Goal: Task Accomplishment & Management: Manage account settings

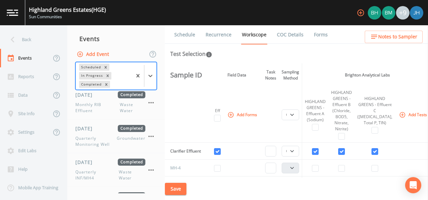
select select "092b3f94-5697-4c94-9891-da161916fdbb"
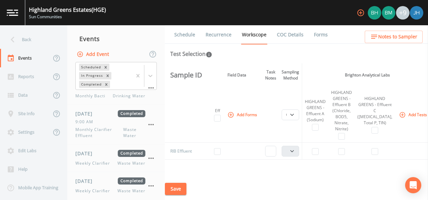
scroll to position [112, 0]
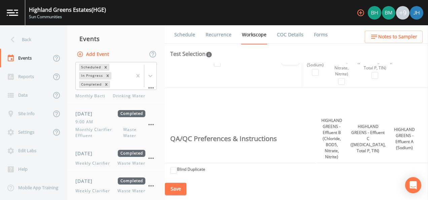
drag, startPoint x: 326, startPoint y: 178, endPoint x: 334, endPoint y: 177, distance: 8.1
click at [334, 178] on div "Save" at bounding box center [296, 189] width 263 height 23
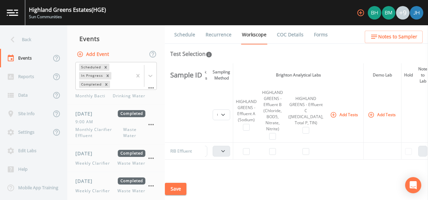
scroll to position [0, 69]
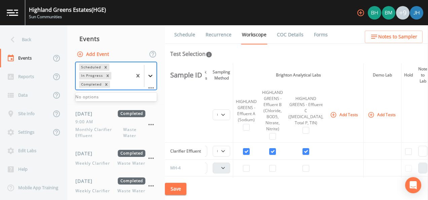
click at [150, 75] on icon at bounding box center [150, 75] width 7 height 7
click at [106, 83] on icon "Remove Completed" at bounding box center [106, 84] width 5 height 5
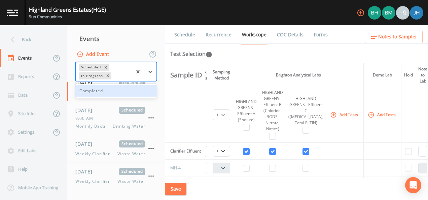
click at [199, 113] on th at bounding box center [185, 115] width 40 height 56
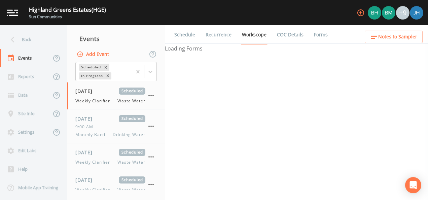
select select "092b3f94-5697-4c94-9891-da161916fdbb"
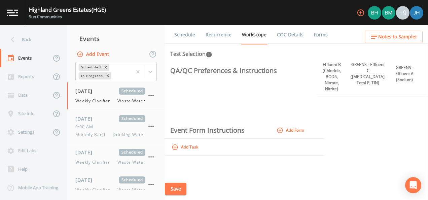
drag, startPoint x: 344, startPoint y: 178, endPoint x: 358, endPoint y: 187, distance: 16.6
click at [359, 187] on div "Save" at bounding box center [296, 189] width 263 height 23
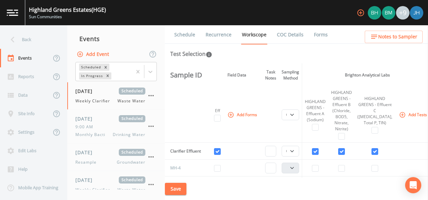
click at [34, 28] on nav "Back Events Reports Data Site Info Settings Edit Labs Help Mobile App Training" at bounding box center [33, 112] width 67 height 175
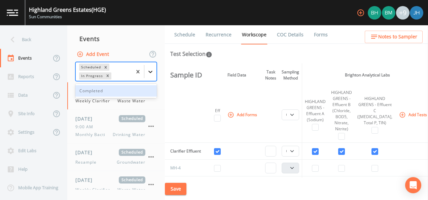
click at [149, 73] on div at bounding box center [150, 72] width 12 height 12
click at [99, 89] on div "Completed" at bounding box center [115, 90] width 81 height 11
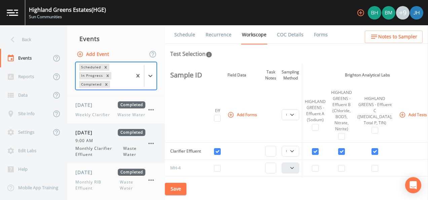
scroll to position [1379, 0]
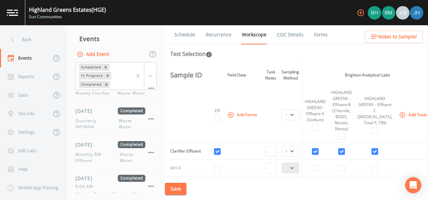
click at [287, 37] on link "COC Details" at bounding box center [290, 34] width 29 height 19
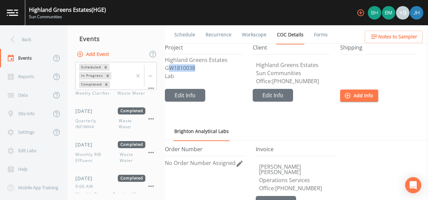
drag, startPoint x: 187, startPoint y: 73, endPoint x: 190, endPoint y: 67, distance: 6.5
click at [190, 67] on p "GW1810038" at bounding box center [204, 67] width 78 height 5
drag, startPoint x: 190, startPoint y: 67, endPoint x: 228, endPoint y: 86, distance: 42.6
click at [228, 86] on div "Highland Greens Estates GW1810038 Lab" at bounding box center [204, 73] width 78 height 32
click at [321, 34] on link "Forms" at bounding box center [321, 34] width 16 height 19
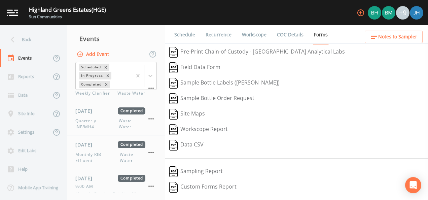
click at [186, 32] on link "Schedule" at bounding box center [184, 34] width 23 height 19
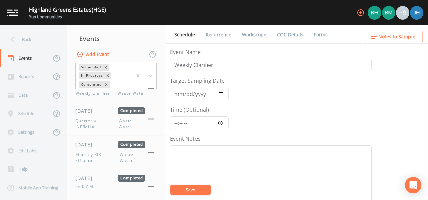
click at [289, 35] on link "COC Details" at bounding box center [290, 34] width 29 height 19
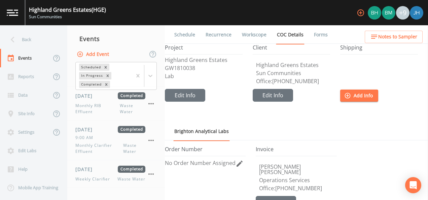
scroll to position [1043, 0]
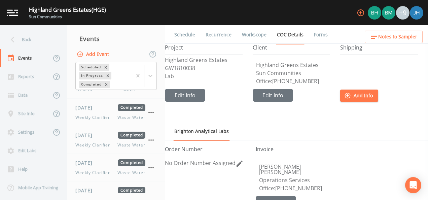
click at [11, 36] on icon at bounding box center [13, 40] width 12 height 12
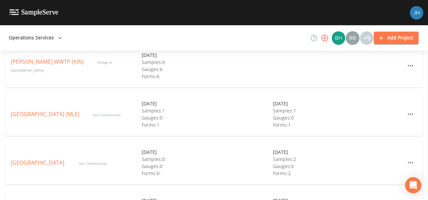
scroll to position [303, 0]
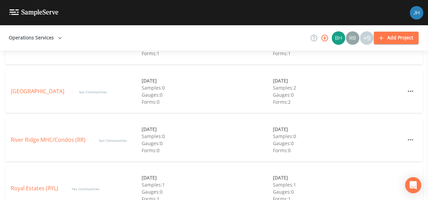
click at [31, 89] on link "[GEOGRAPHIC_DATA]" at bounding box center [38, 90] width 55 height 7
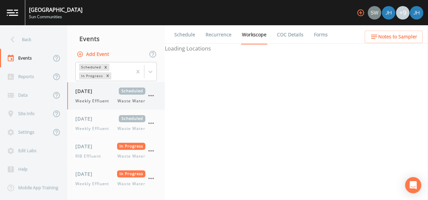
select select "092b3f94-5697-4c94-9891-da161916fdbb"
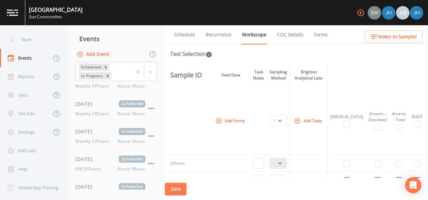
scroll to position [252, 0]
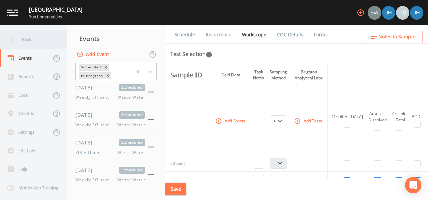
click at [24, 39] on div "Back" at bounding box center [30, 39] width 61 height 18
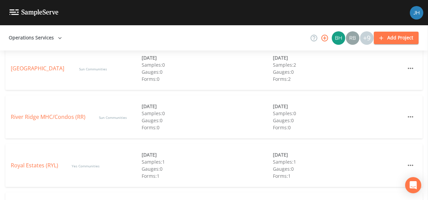
scroll to position [336, 0]
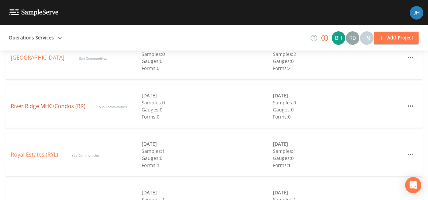
click at [55, 108] on link "River Ridge MHC/Condos (RR)" at bounding box center [48, 105] width 75 height 7
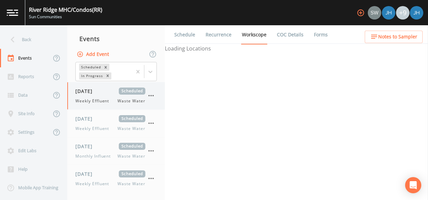
select select "b6a3c313-748b-4795-a028-792ad310bd60"
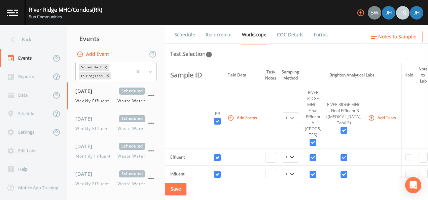
click at [184, 127] on th at bounding box center [185, 118] width 40 height 62
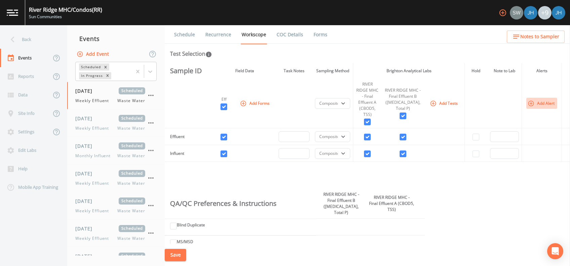
click at [427, 104] on button "Add Alert" at bounding box center [542, 103] width 31 height 11
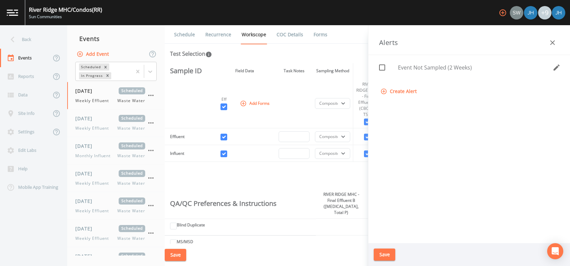
click at [132, 38] on div "Events" at bounding box center [116, 38] width 98 height 17
click at [427, 42] on icon "button" at bounding box center [553, 43] width 8 height 8
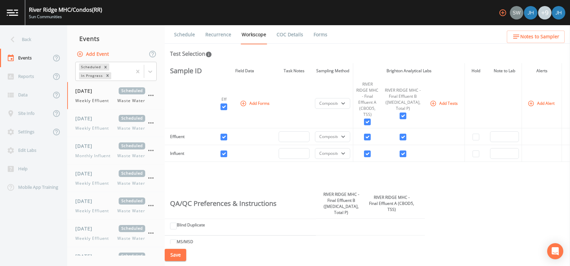
click at [312, 29] on li "Forms" at bounding box center [316, 34] width 24 height 19
click at [317, 31] on link "Forms" at bounding box center [321, 34] width 16 height 19
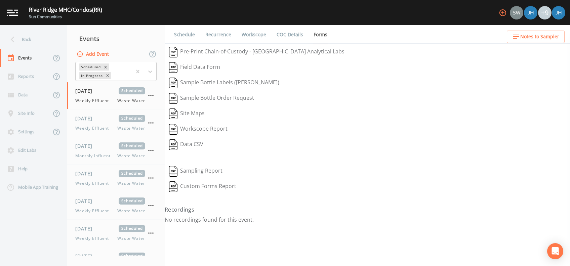
click at [301, 36] on link "COC Details" at bounding box center [290, 34] width 29 height 19
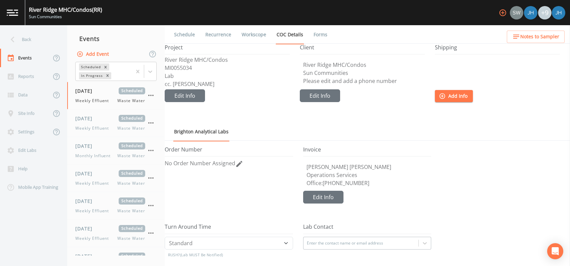
click at [188, 32] on link "Schedule" at bounding box center [184, 34] width 23 height 19
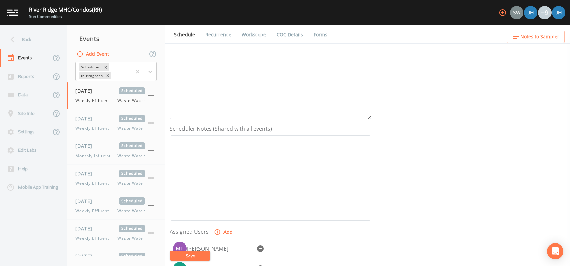
scroll to position [73, 0]
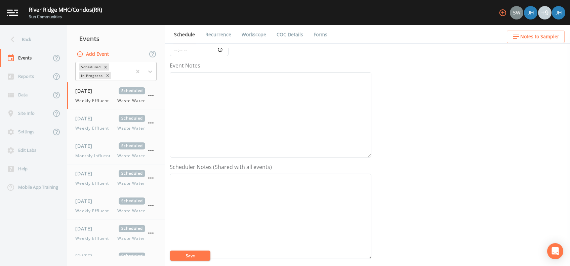
click at [18, 36] on div "Back" at bounding box center [30, 39] width 61 height 18
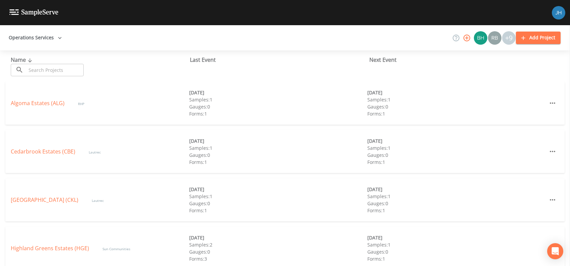
click at [427, 39] on icon "button" at bounding box center [467, 38] width 8 height 8
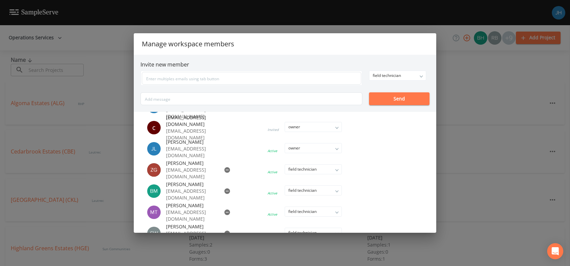
scroll to position [117, 0]
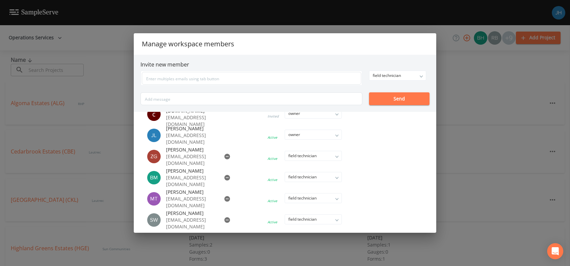
click at [427, 150] on div "Manage workspace members Invite new member field technician owner admin field t…" at bounding box center [285, 133] width 570 height 266
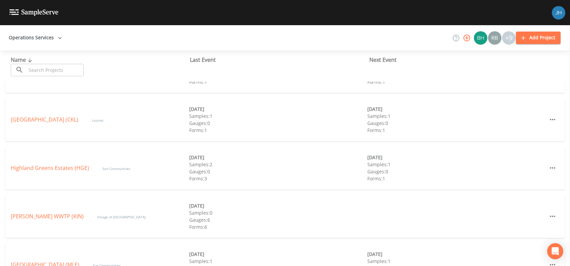
scroll to position [75, 0]
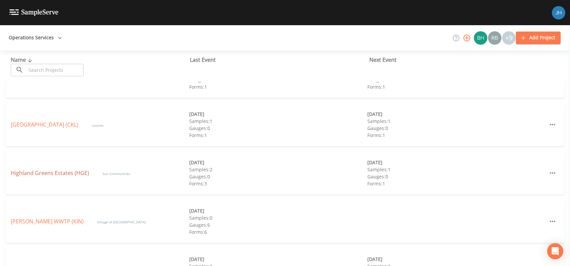
click at [46, 170] on link "Highland Greens Estates (HGE)" at bounding box center [50, 173] width 78 height 7
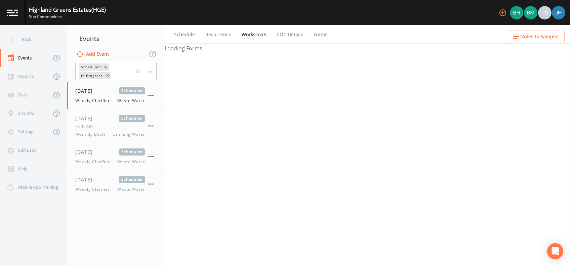
select select "092b3f94-5697-4c94-9891-da161916fdbb"
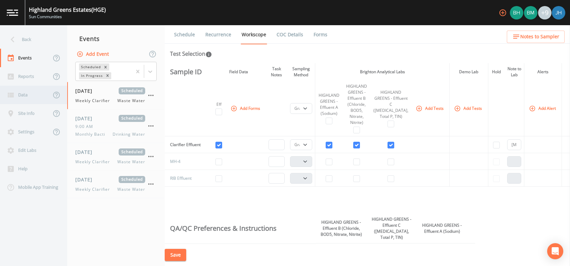
click at [24, 94] on div "Data" at bounding box center [25, 95] width 51 height 18
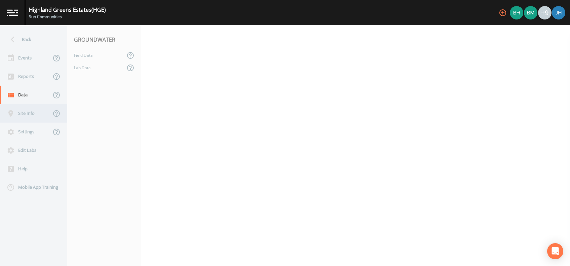
click at [23, 110] on div "Site Info" at bounding box center [25, 113] width 51 height 18
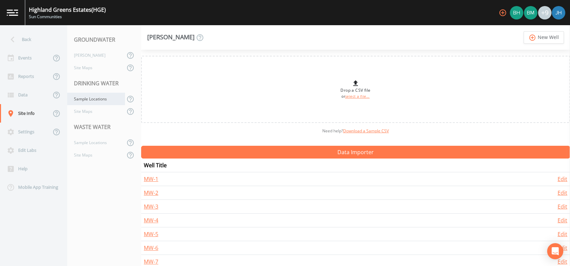
click at [94, 100] on div "Sample Locations" at bounding box center [96, 99] width 58 height 12
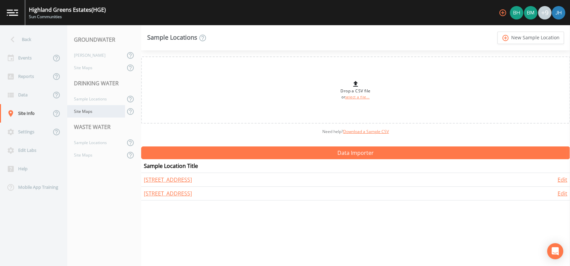
click at [83, 109] on div "Site Maps" at bounding box center [96, 111] width 58 height 12
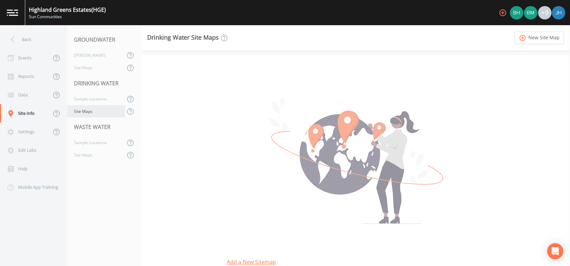
click at [95, 111] on div "Site Maps" at bounding box center [96, 111] width 58 height 12
click at [91, 102] on div "Sample Locations" at bounding box center [96, 99] width 58 height 12
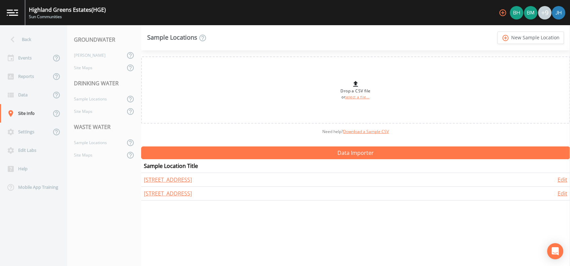
drag, startPoint x: 152, startPoint y: 214, endPoint x: 174, endPoint y: 218, distance: 22.3
click at [174, 199] on div "Drop a CSV file or select a file... Need help?  Download a Sample CSV Data Impo…" at bounding box center [355, 158] width 429 height 216
